Goal: Task Accomplishment & Management: Manage account settings

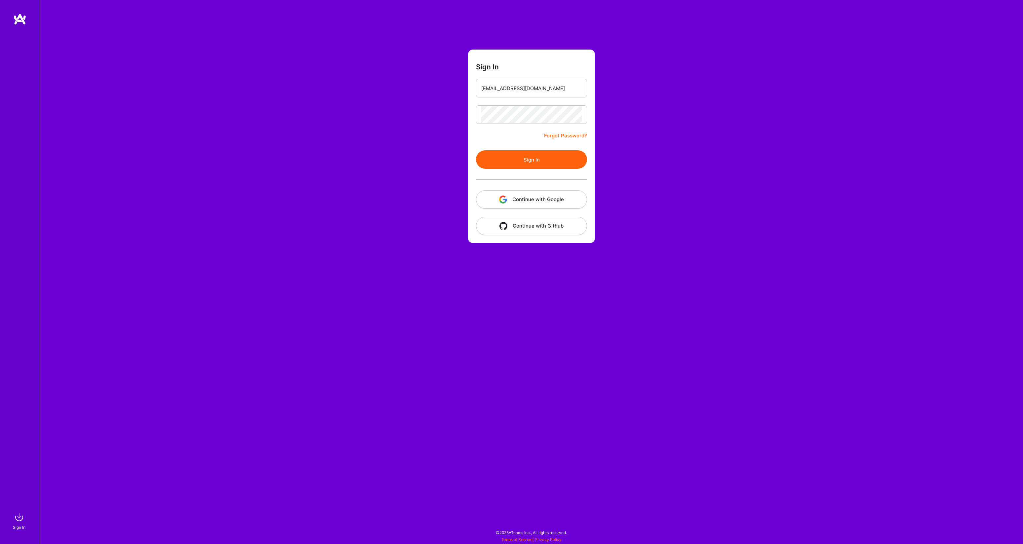
click at [517, 161] on button "Sign In" at bounding box center [531, 159] width 111 height 19
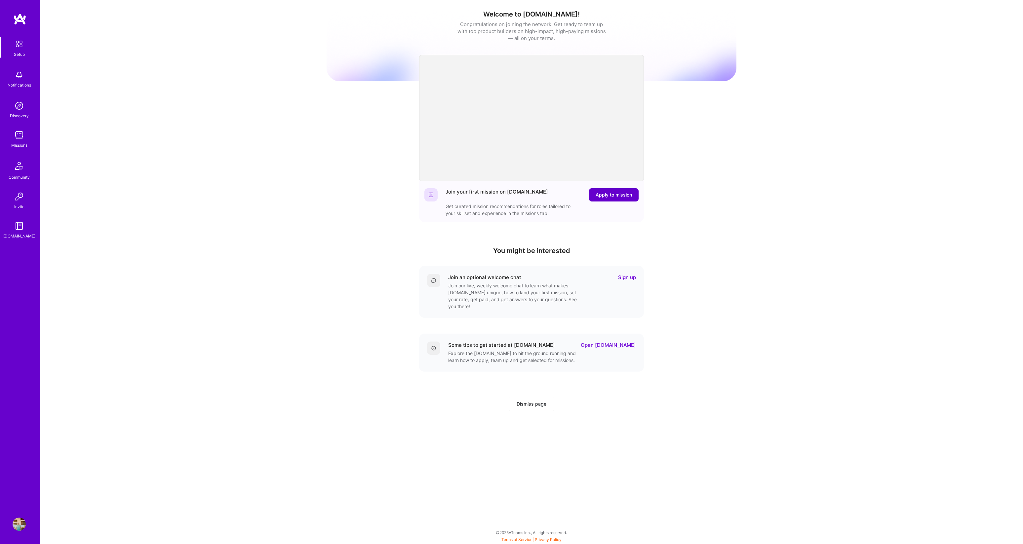
click at [619, 199] on button "Apply to mission" at bounding box center [614, 194] width 50 height 13
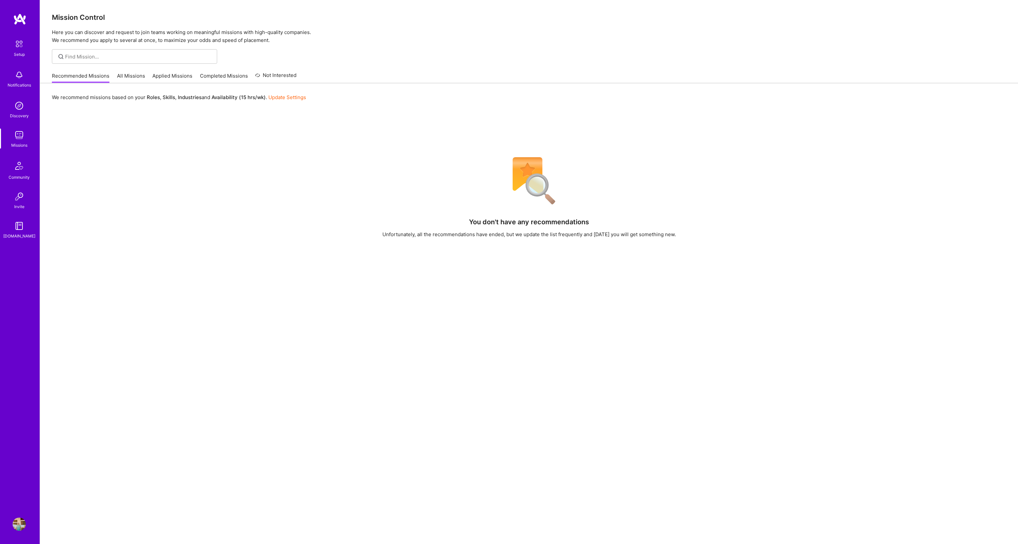
click at [131, 75] on link "All Missions" at bounding box center [131, 77] width 28 height 11
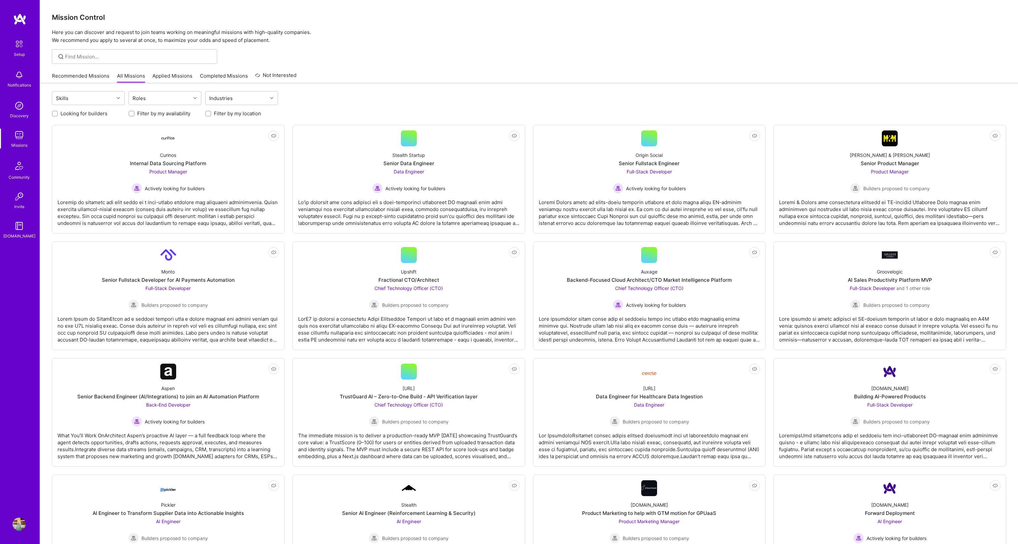
click at [21, 525] on img at bounding box center [19, 524] width 13 height 13
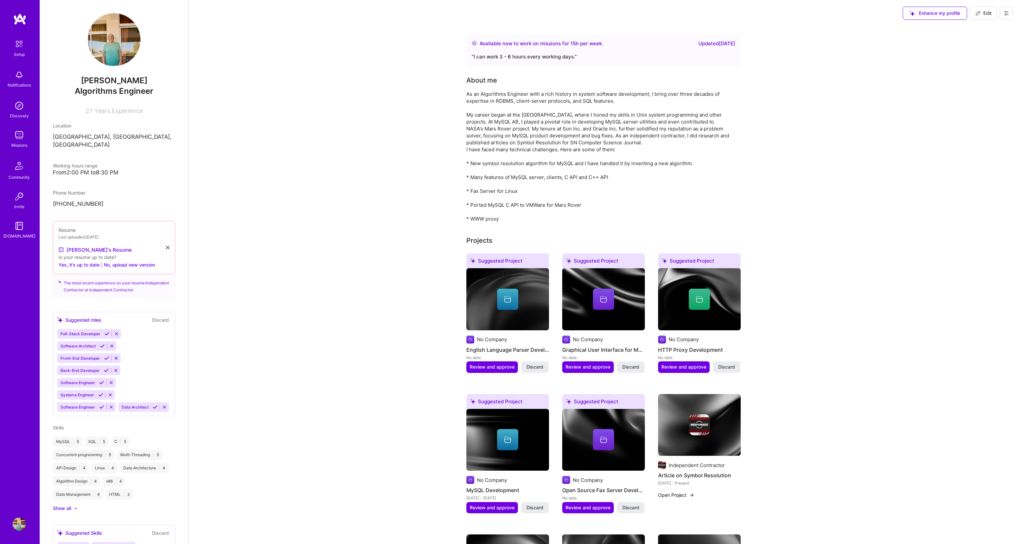
click at [23, 519] on img at bounding box center [19, 524] width 13 height 13
click at [19, 521] on img at bounding box center [19, 524] width 13 height 13
click at [19, 23] on img at bounding box center [19, 19] width 13 height 12
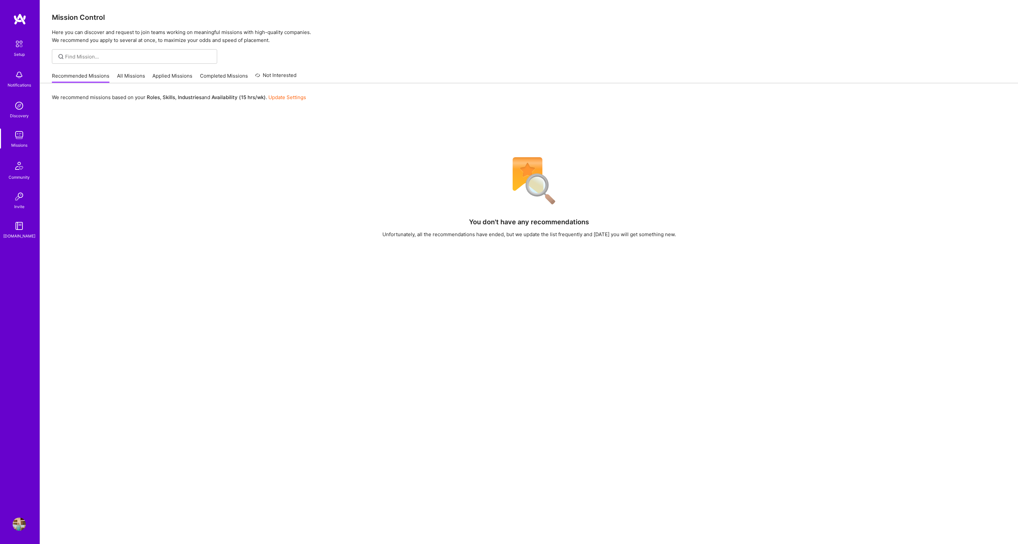
click at [16, 531] on div "Setup Notifications Discovery Missions Community Invite A.Guide Profile" at bounding box center [20, 272] width 40 height 544
click at [17, 525] on img at bounding box center [19, 524] width 13 height 13
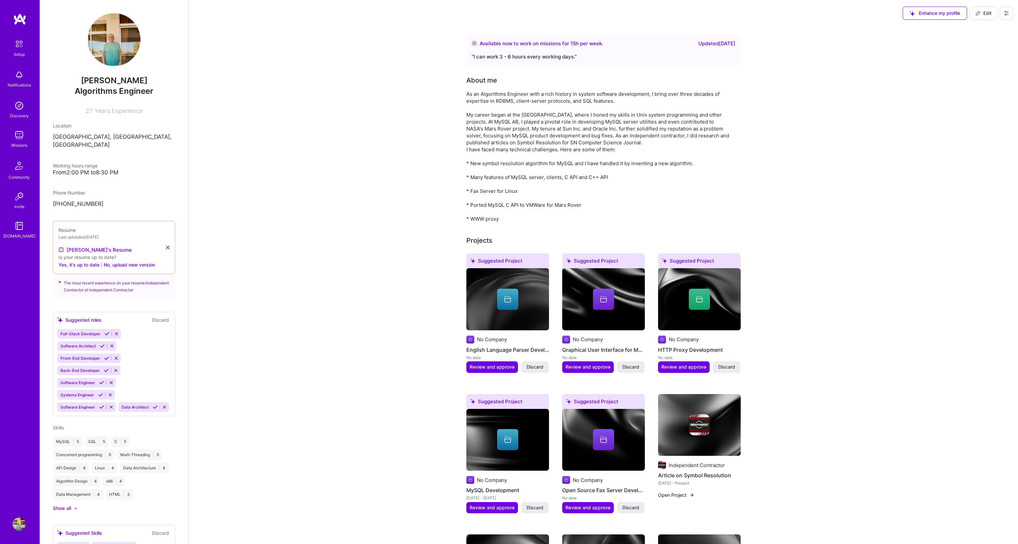
click at [1004, 14] on icon at bounding box center [1005, 13] width 5 height 5
click at [972, 61] on button "Log Out" at bounding box center [988, 62] width 50 height 17
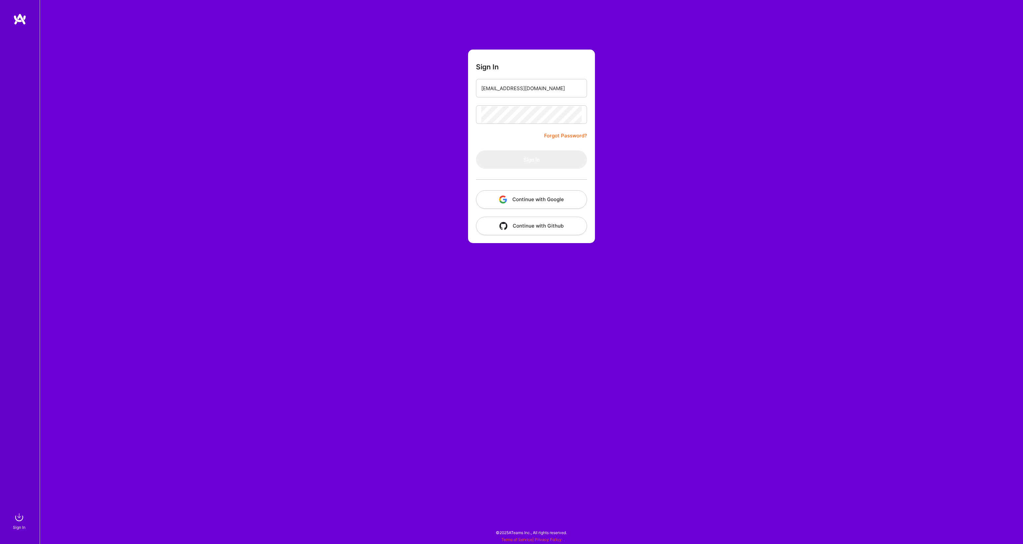
type input "[EMAIL_ADDRESS][DOMAIN_NAME]"
click at [528, 157] on button "Sign In" at bounding box center [531, 159] width 111 height 19
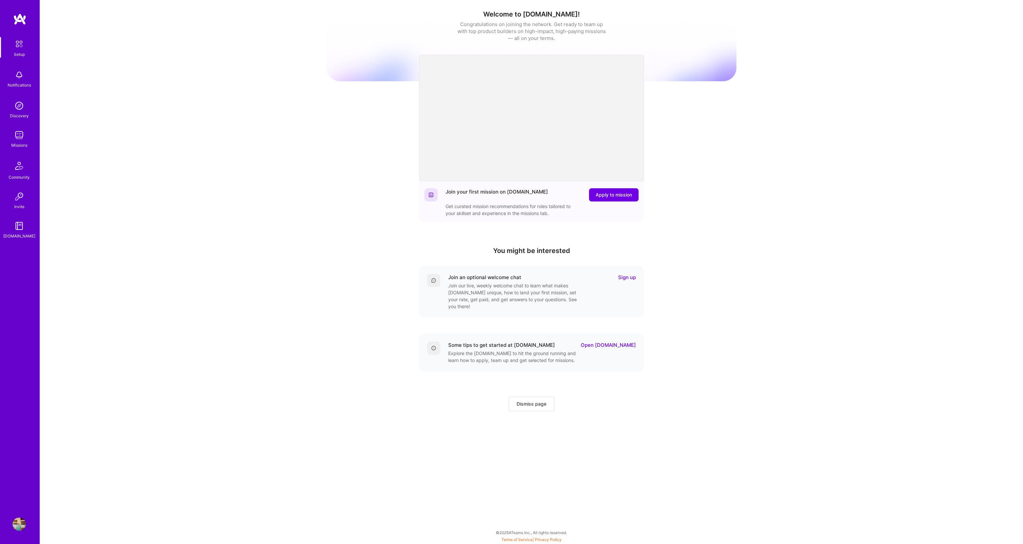
click at [14, 521] on img at bounding box center [19, 524] width 13 height 13
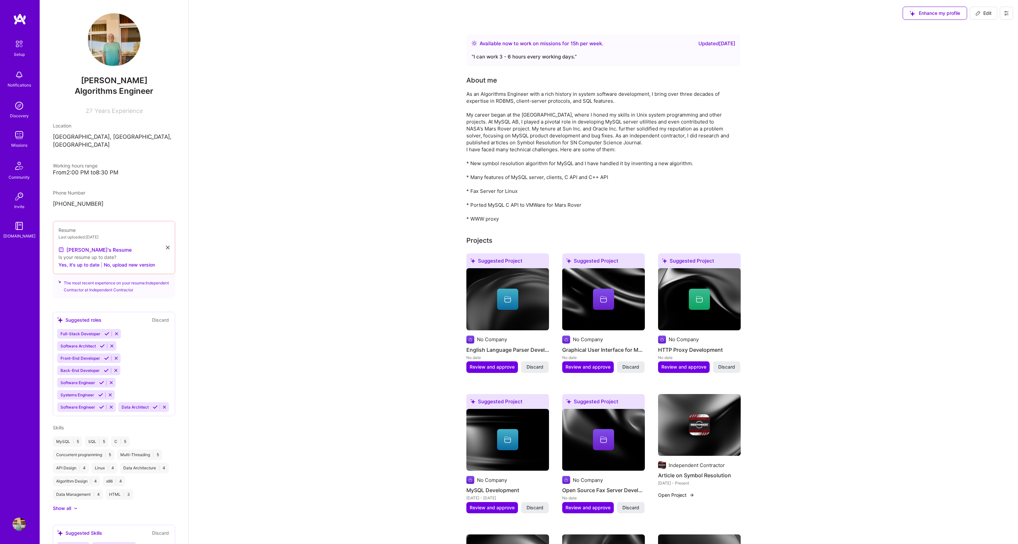
click at [977, 14] on icon at bounding box center [977, 13] width 5 height 5
select select "CY"
select select "Right Now"
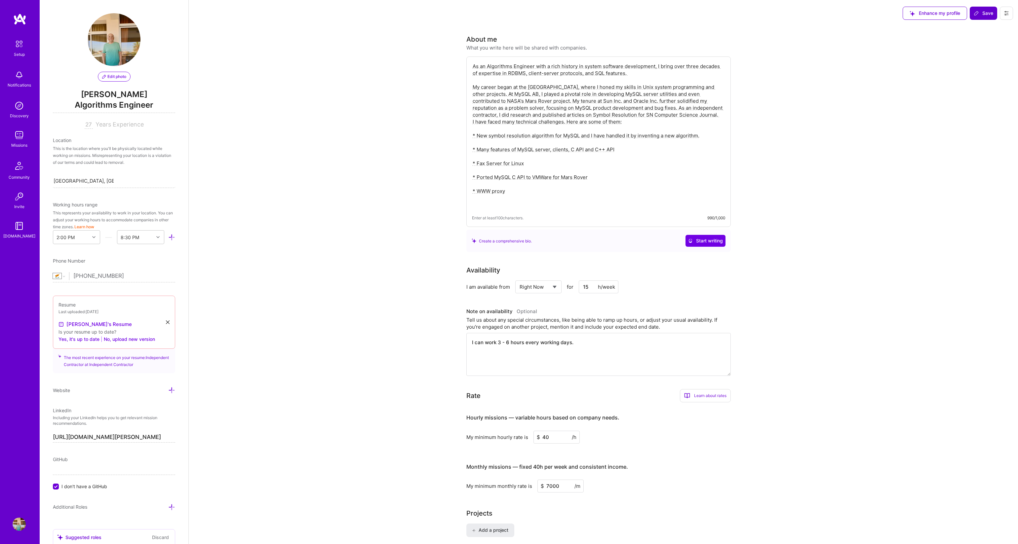
click at [592, 286] on input "15" at bounding box center [599, 287] width 40 height 13
type input "1"
type input "20"
click at [990, 12] on span "Save" at bounding box center [982, 13] width 19 height 7
